Goal: Task Accomplishment & Management: Manage account settings

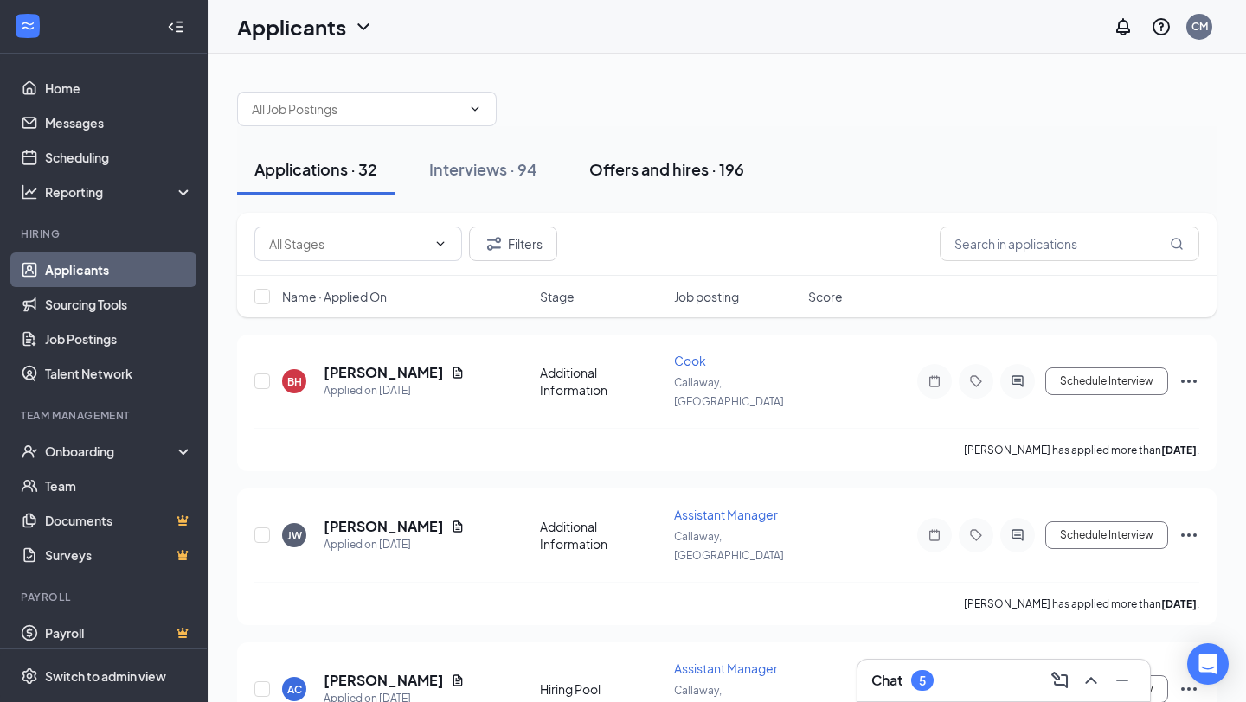
click at [609, 183] on button "Offers and hires · 196" at bounding box center [666, 170] width 189 height 52
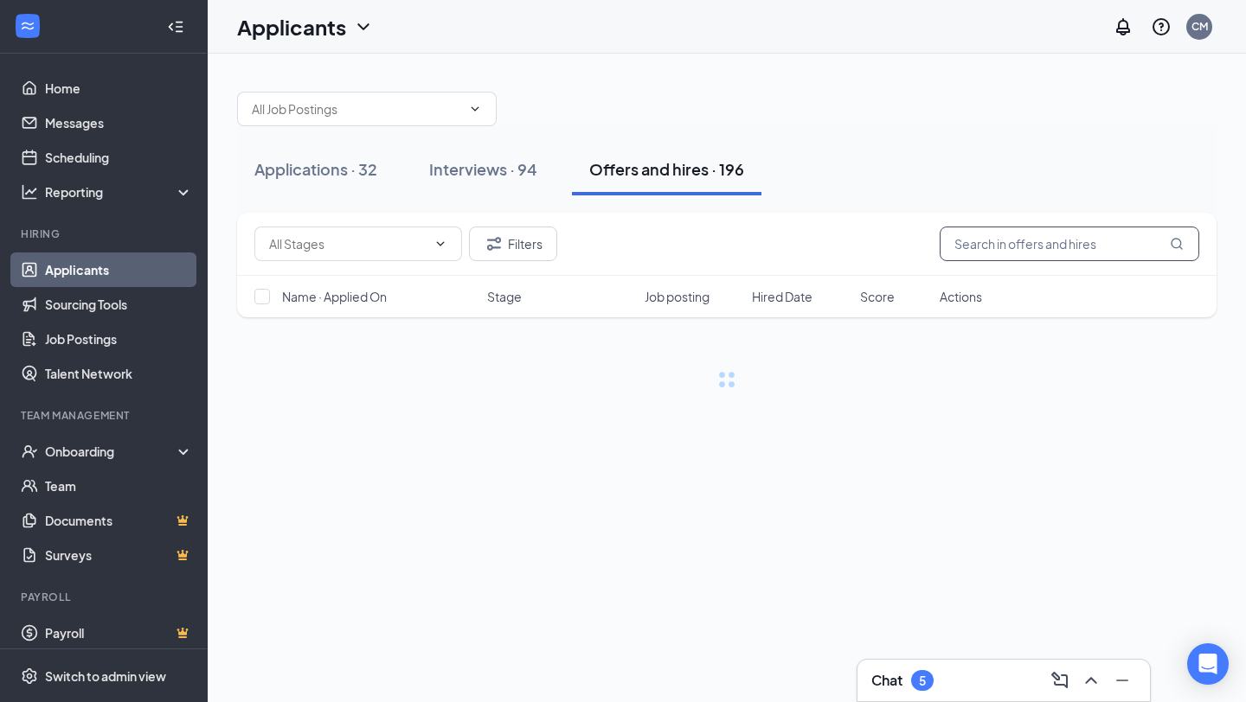
click at [957, 241] on input "text" at bounding box center [1070, 244] width 260 height 35
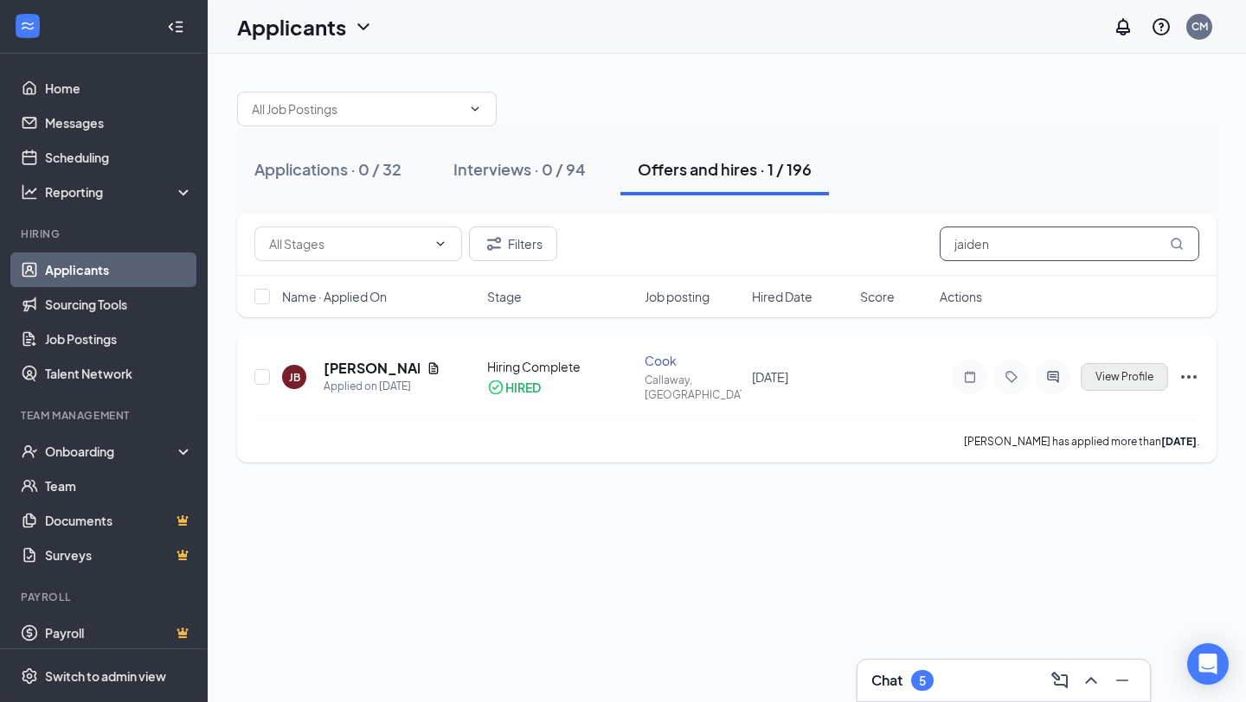
type input "jaiden"
click at [1146, 371] on span "View Profile" at bounding box center [1124, 377] width 58 height 12
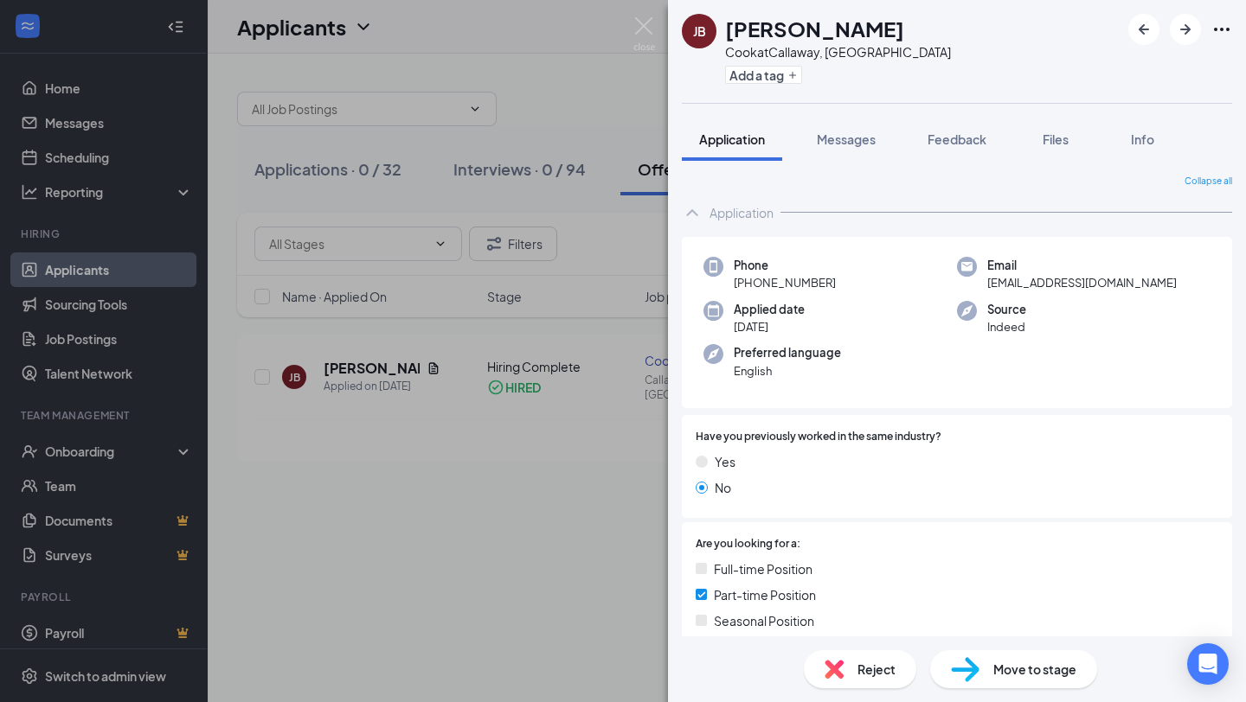
click at [650, 16] on div "JB [PERSON_NAME] at [PERSON_NAME], [GEOGRAPHIC_DATA] Add a tag Application Mess…" at bounding box center [623, 351] width 1246 height 702
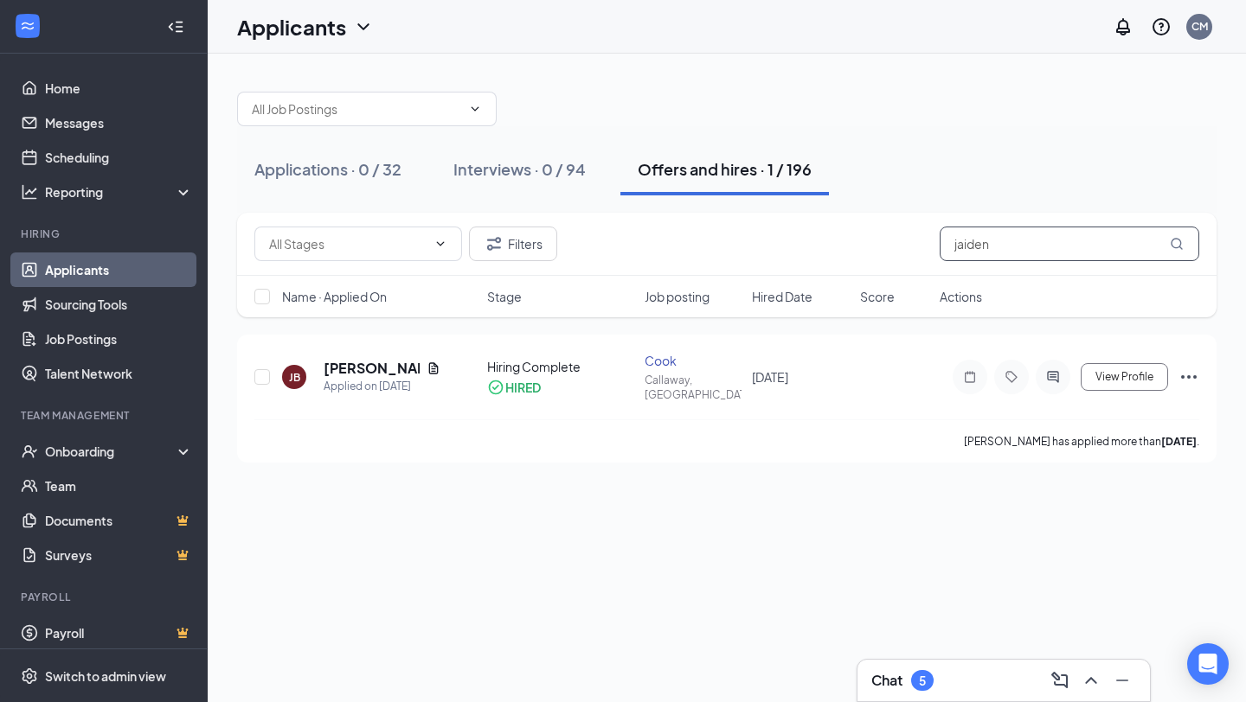
click at [1035, 230] on input "jaiden" at bounding box center [1070, 244] width 260 height 35
click at [1042, 247] on input "jaiden" at bounding box center [1070, 244] width 260 height 35
type input "j"
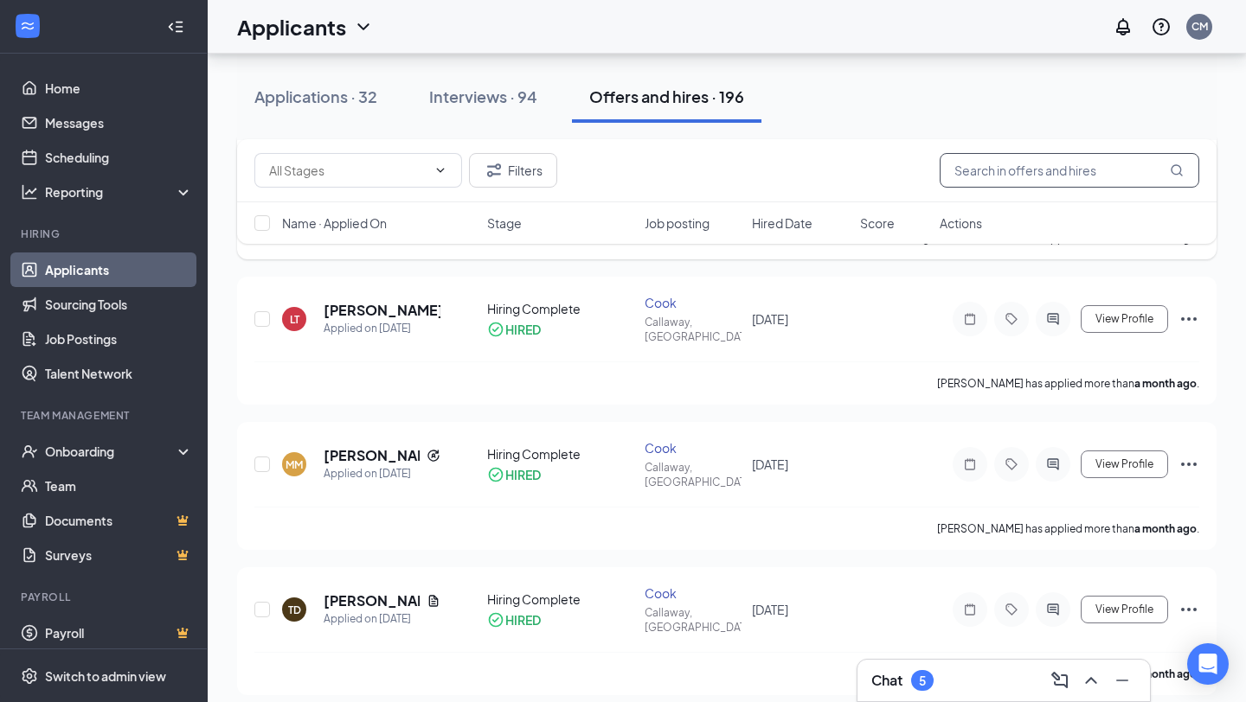
scroll to position [1838, 0]
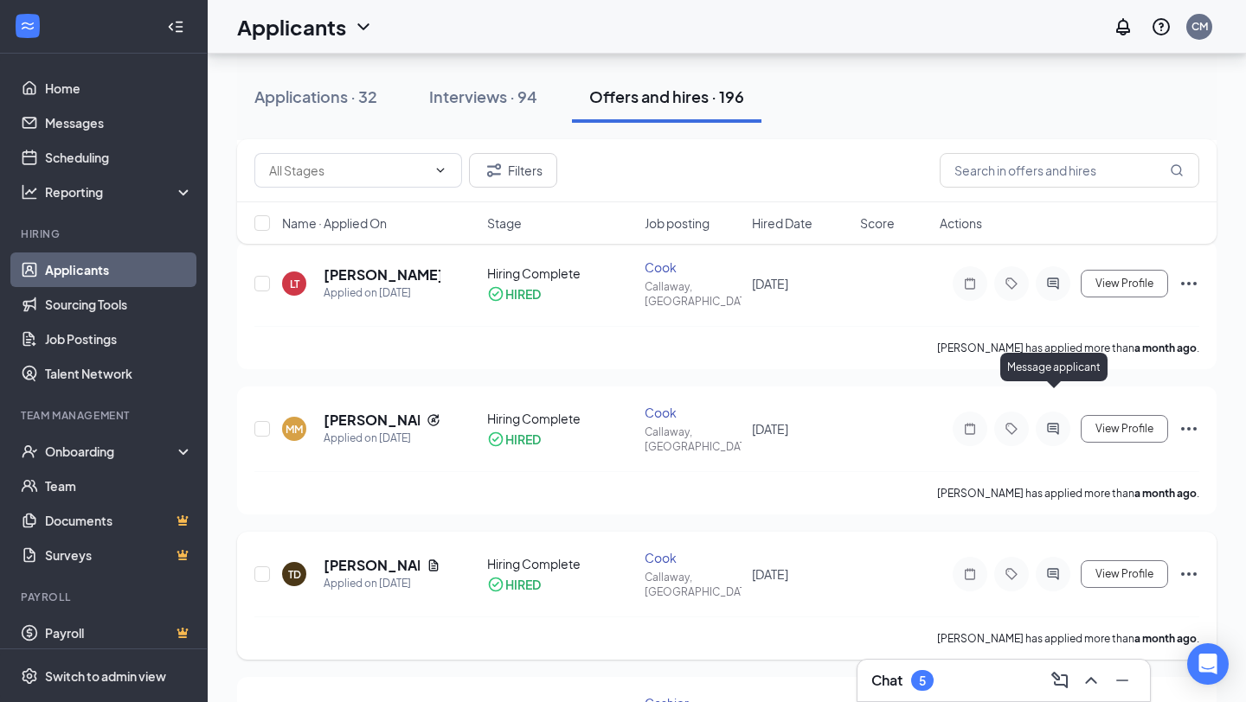
click at [1049, 568] on icon "ActiveChat" at bounding box center [1052, 575] width 21 height 14
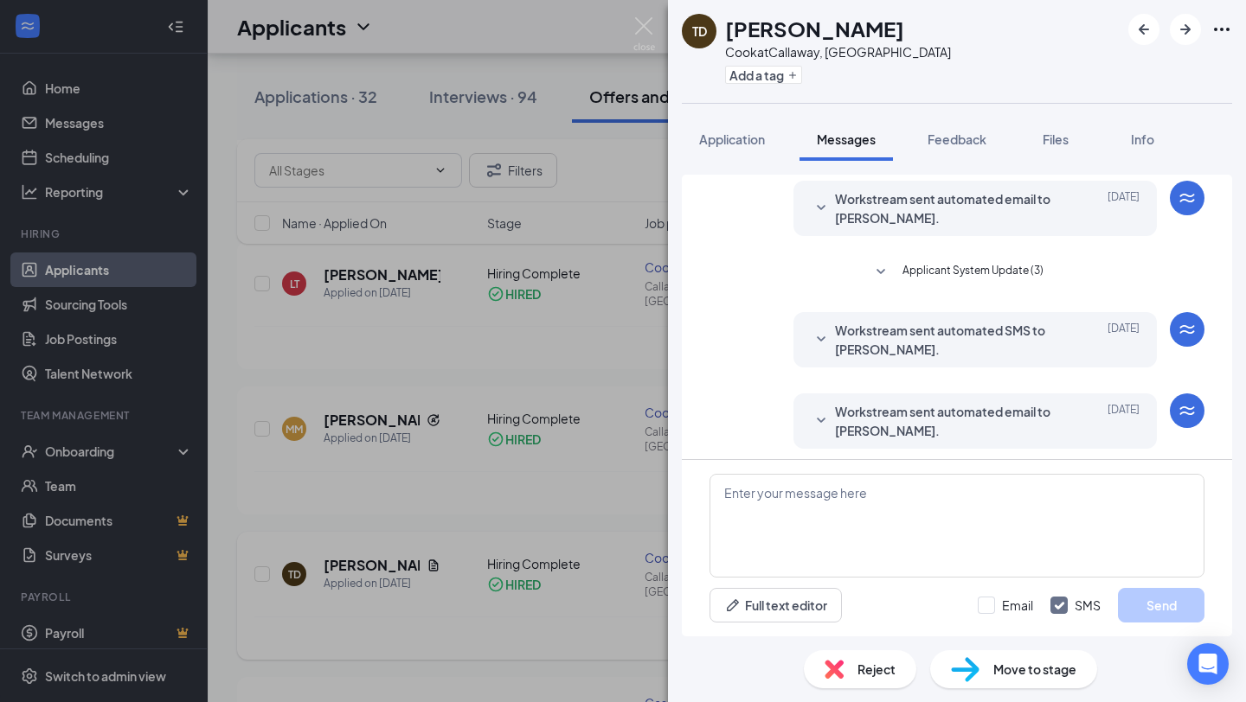
scroll to position [359, 0]
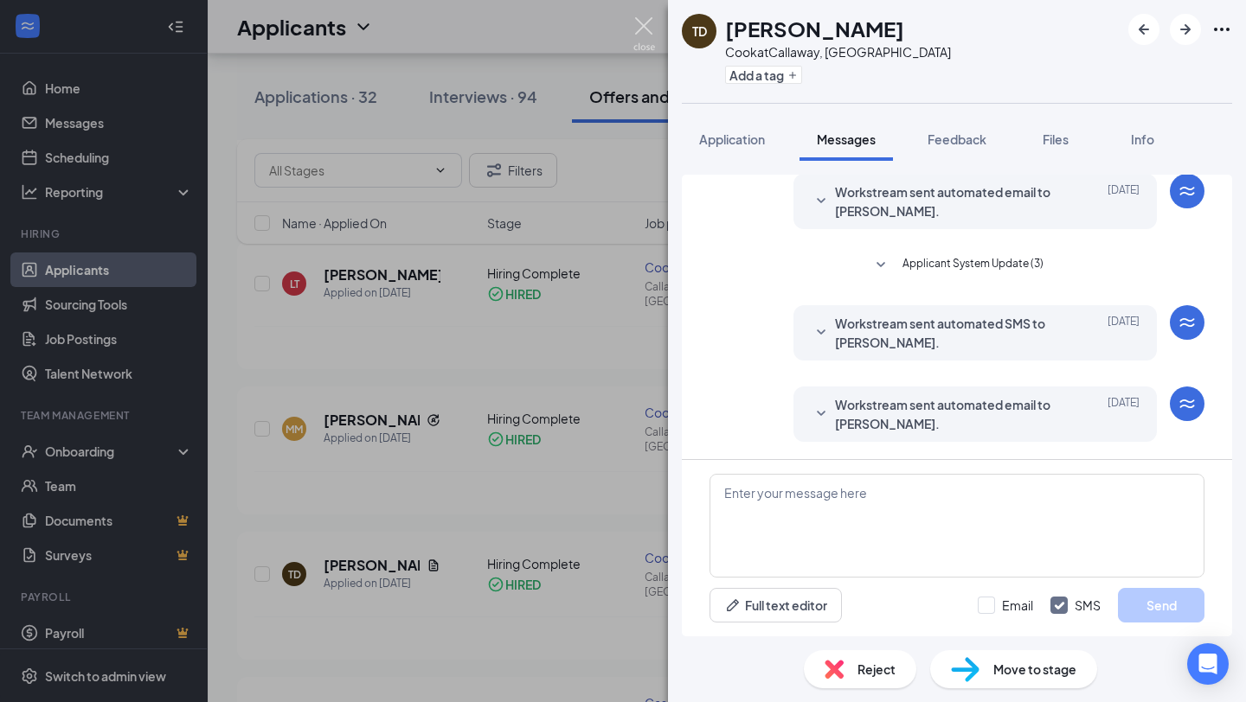
click at [650, 43] on img at bounding box center [644, 34] width 22 height 34
